Goal: Find specific page/section: Find specific page/section

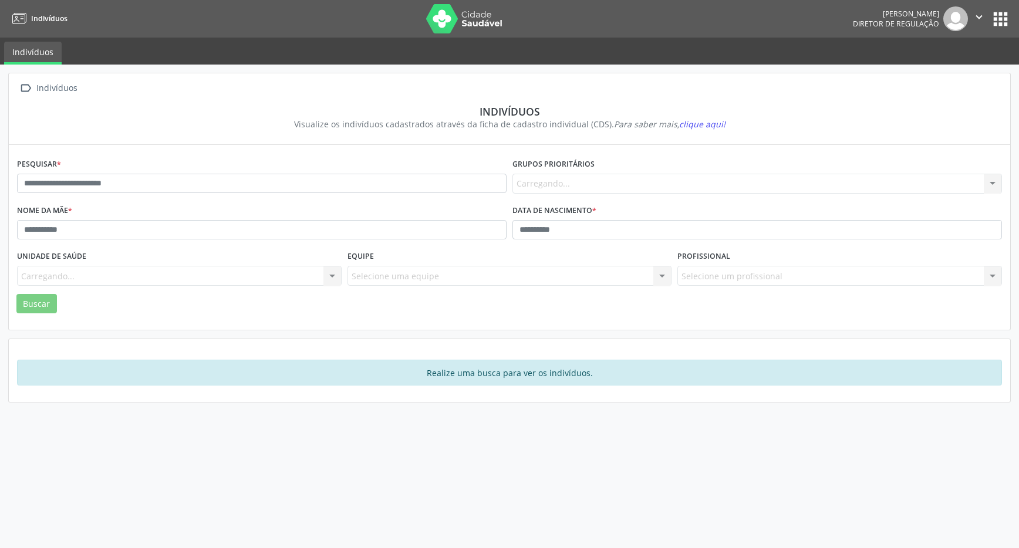
click at [130, 179] on input "text" at bounding box center [262, 184] width 490 height 20
click at [129, 179] on input "text" at bounding box center [262, 184] width 490 height 20
click at [129, 180] on input "text" at bounding box center [262, 184] width 490 height 20
click at [129, 184] on input "text" at bounding box center [262, 184] width 490 height 20
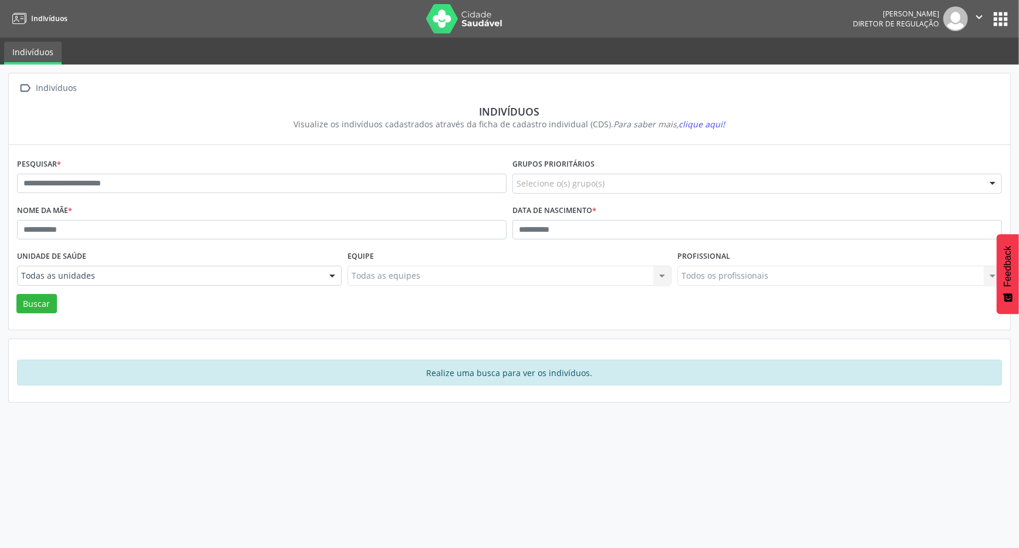
click at [129, 184] on input "text" at bounding box center [262, 184] width 490 height 20
click at [127, 184] on input "text" at bounding box center [262, 184] width 490 height 20
click at [127, 185] on input "text" at bounding box center [262, 184] width 490 height 20
type input "**********"
click at [40, 299] on button "Buscar" at bounding box center [36, 304] width 41 height 20
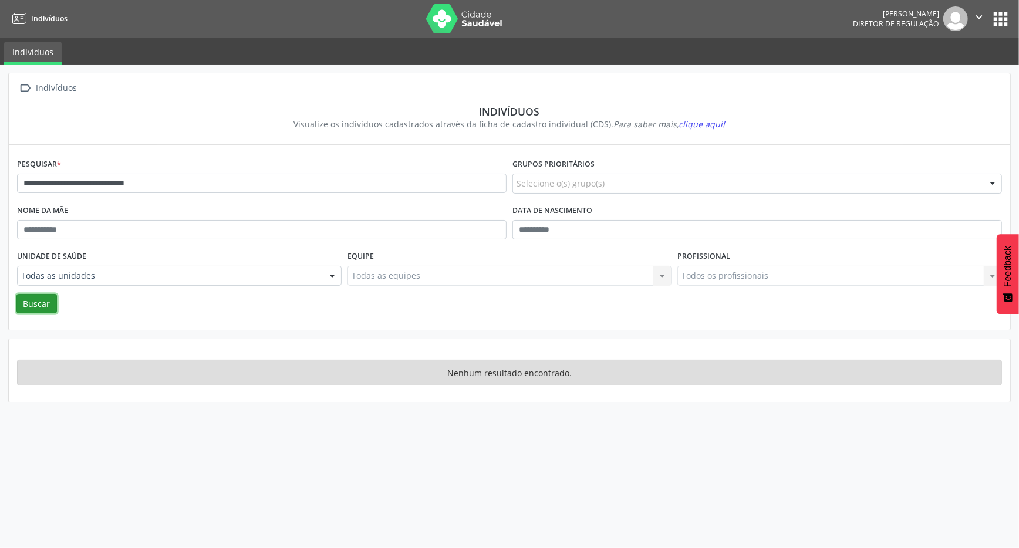
click at [36, 309] on button "Buscar" at bounding box center [36, 304] width 41 height 20
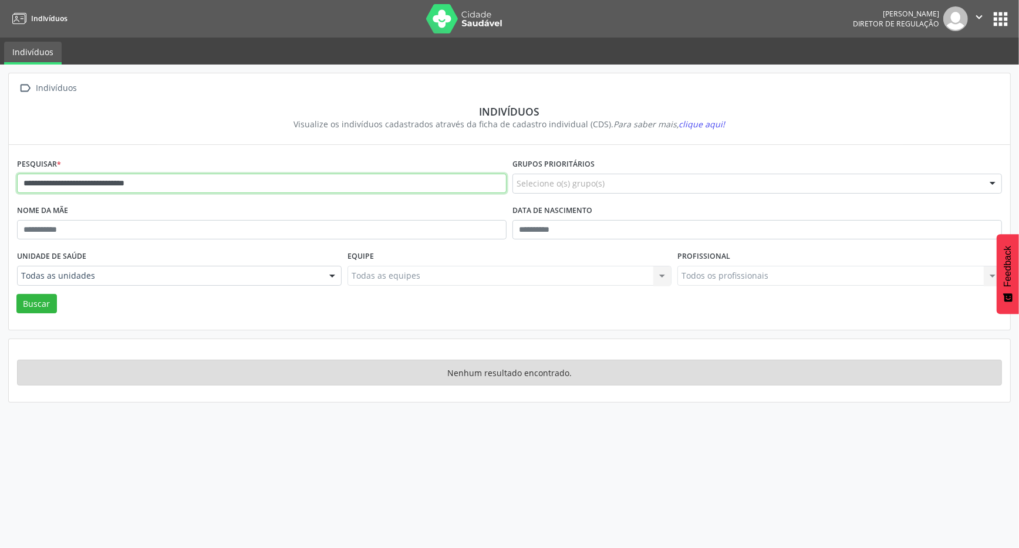
drag, startPoint x: 200, startPoint y: 186, endPoint x: 33, endPoint y: 182, distance: 167.4
click at [17, 177] on input "**********" at bounding box center [262, 184] width 490 height 20
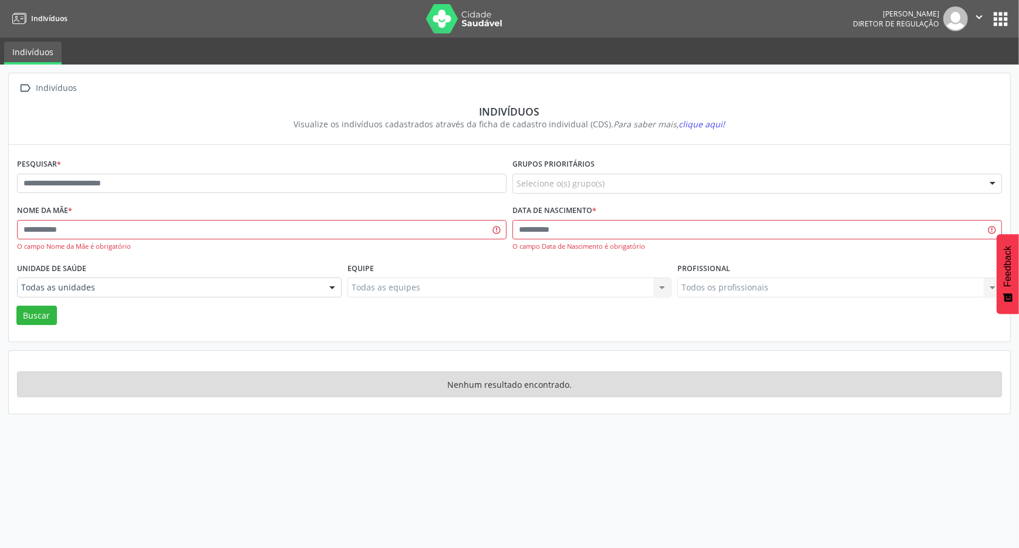
click at [1002, 22] on button "apps" at bounding box center [1000, 19] width 21 height 21
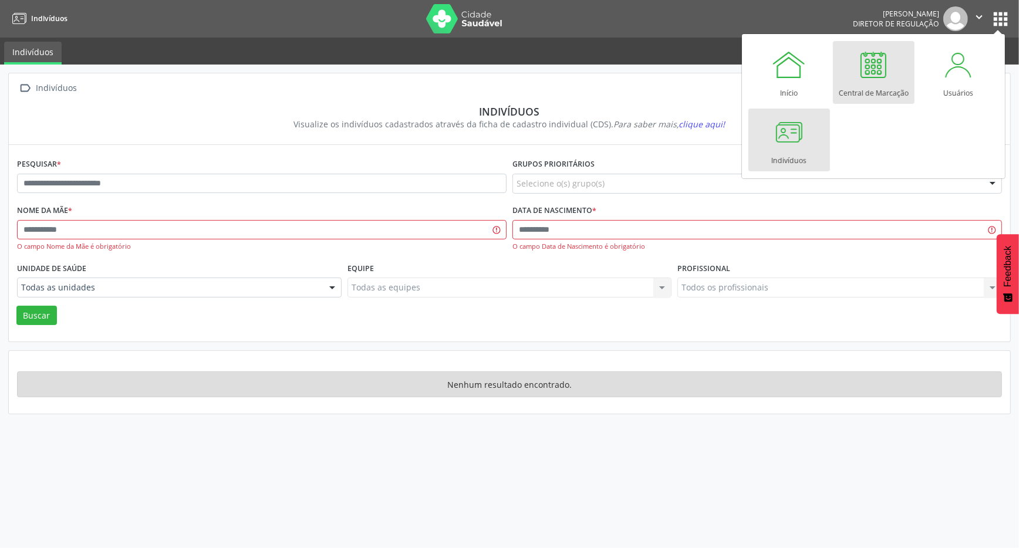
click at [879, 75] on div at bounding box center [873, 64] width 35 height 35
